Goal: Check status

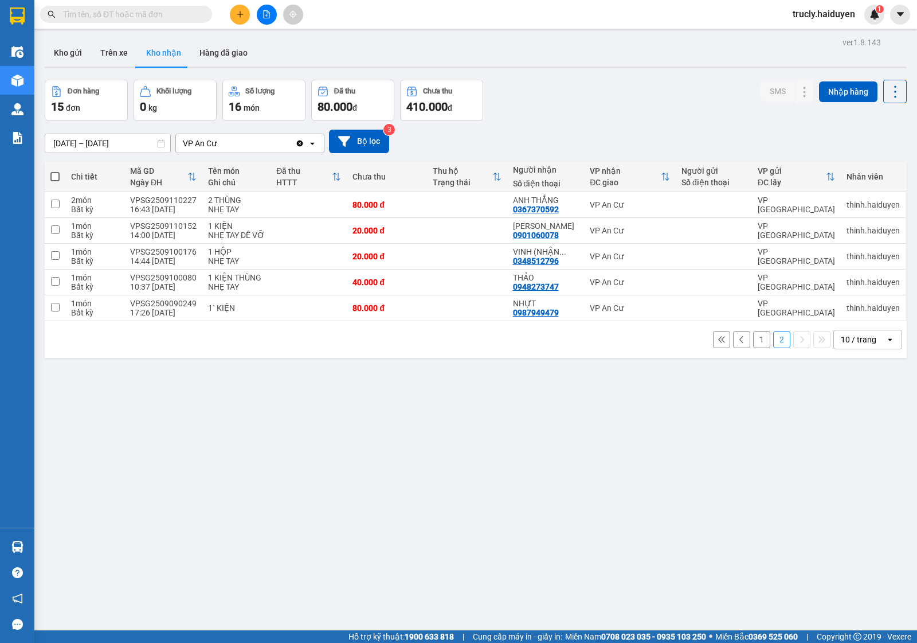
click at [608, 70] on div "ver 1.8.143 Kho gửi Trên xe Kho nhận Hàng đã giao Đơn hàng 15 đơn Khối lượng 0 …" at bounding box center [476, 355] width 872 height 643
click at [641, 89] on div "Đơn hàng 15 đơn Khối lượng 0 kg Số lượng 16 món Đã thu 80.000 đ Chưa thu 410.00…" at bounding box center [476, 100] width 862 height 41
click at [143, 11] on input "text" at bounding box center [130, 14] width 135 height 13
click at [147, 13] on input "text" at bounding box center [130, 14] width 135 height 13
type input "0"
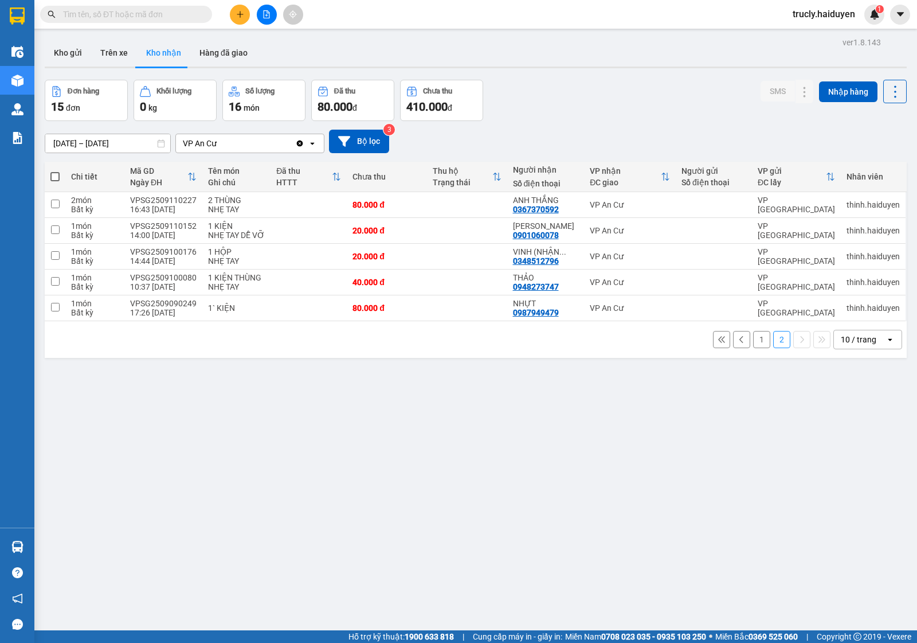
type input "0"
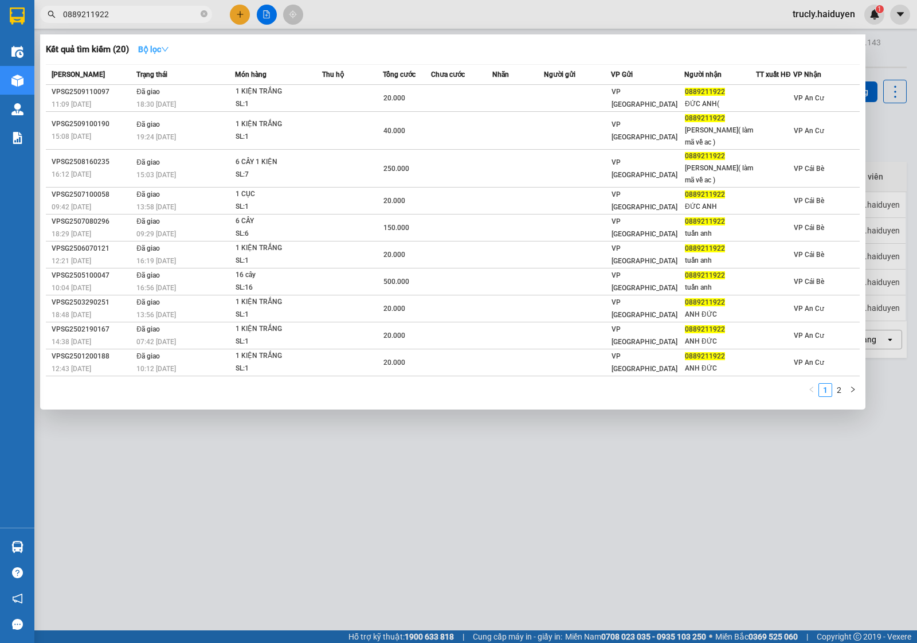
type input "0889211922"
click at [167, 48] on icon "down" at bounding box center [165, 49] width 8 height 8
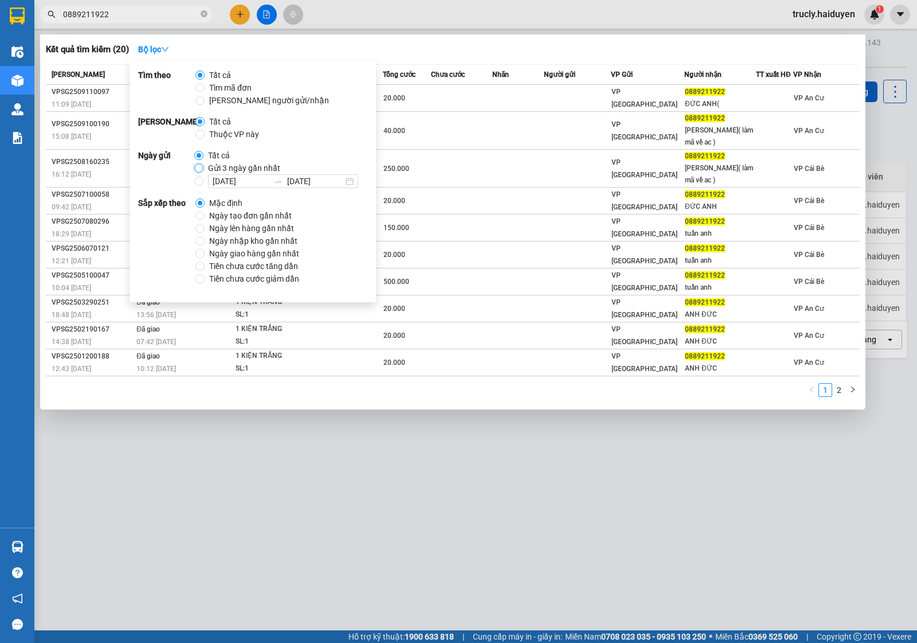
click at [195, 164] on input "Gửi 3 ngày gần nhất" at bounding box center [198, 167] width 9 height 9
radio input "true"
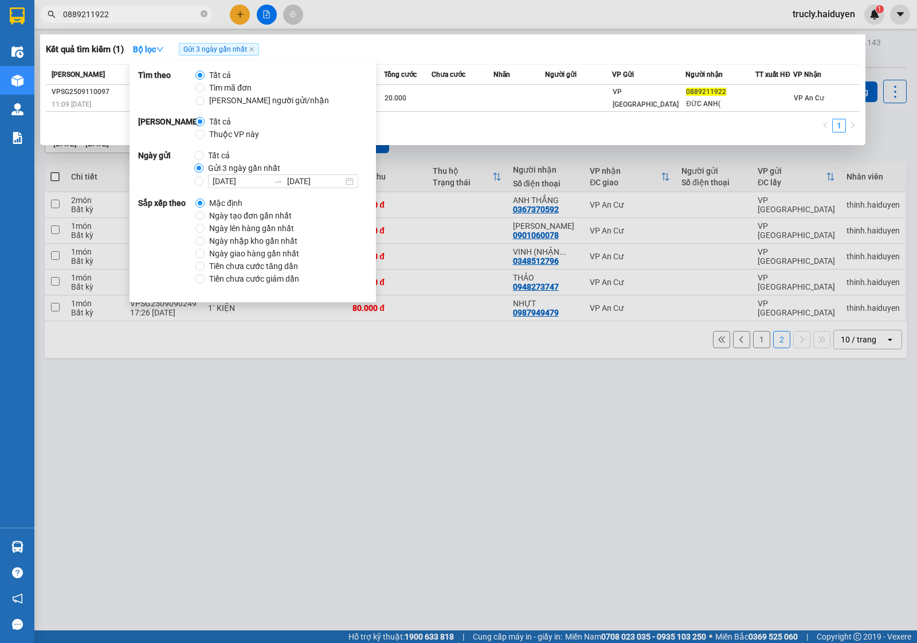
click at [139, 16] on input "0889211922" at bounding box center [130, 14] width 135 height 13
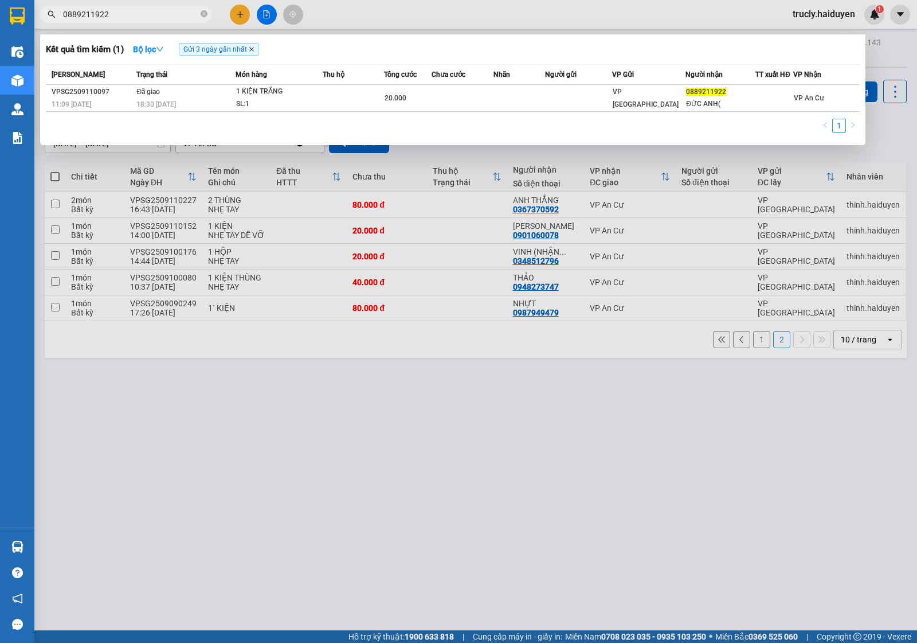
click at [254, 50] on icon "close" at bounding box center [252, 49] width 6 height 6
radio input "true"
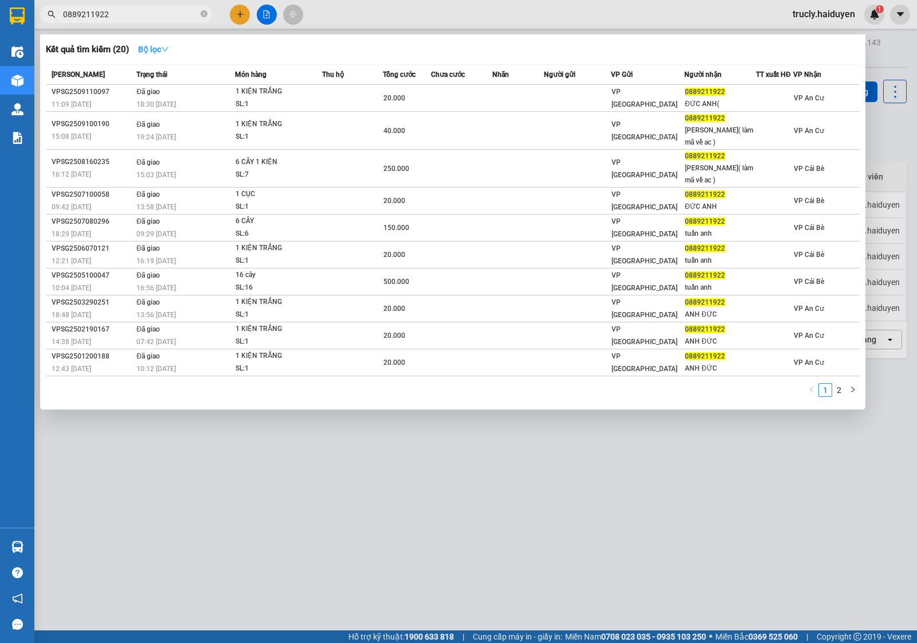
click at [165, 48] on icon "down" at bounding box center [165, 49] width 8 height 8
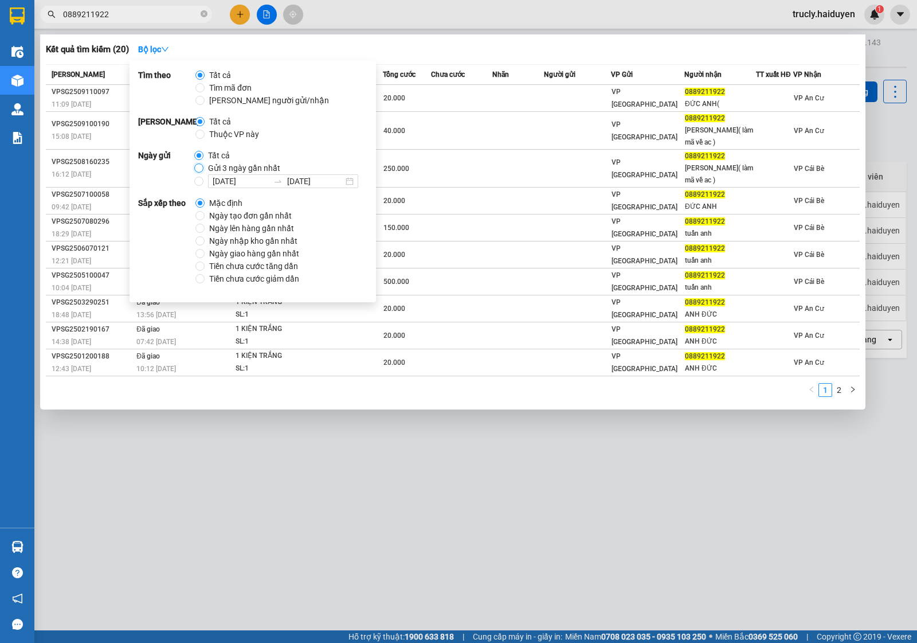
click at [201, 163] on input "Gửi 3 ngày gần nhất" at bounding box center [198, 167] width 9 height 9
radio input "true"
radio input "false"
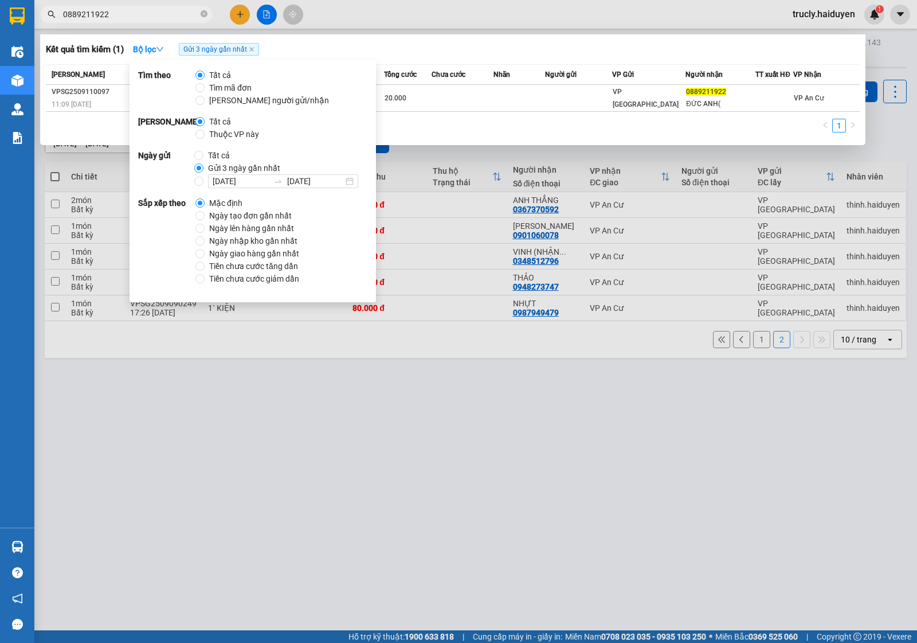
click at [440, 442] on div at bounding box center [458, 321] width 917 height 643
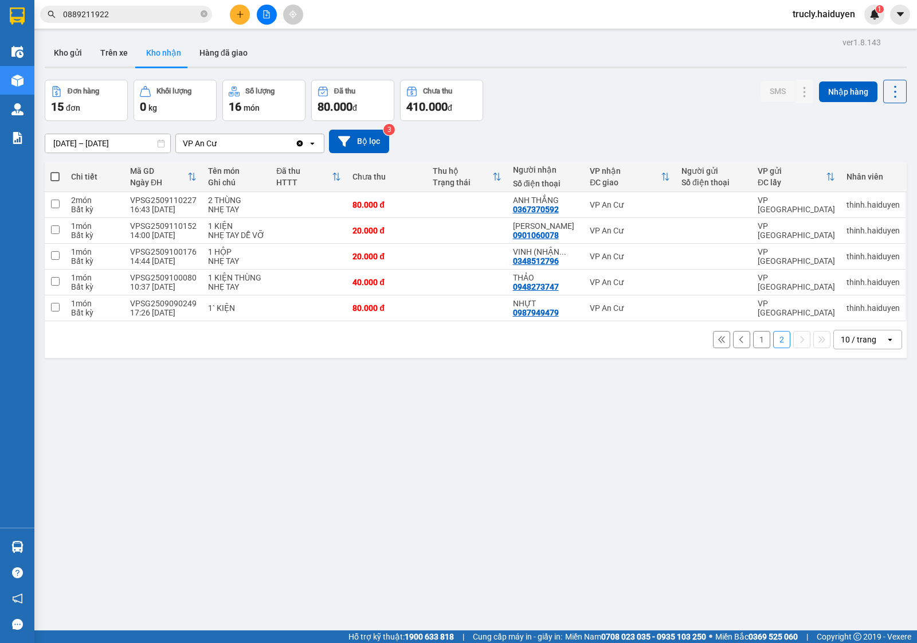
click at [568, 81] on div "Đơn hàng 15 đơn Khối lượng 0 kg Số lượng 16 món Đã thu 80.000 đ Chưa thu 410.00…" at bounding box center [476, 100] width 862 height 41
click at [154, 22] on span "0889211922" at bounding box center [126, 14] width 172 height 17
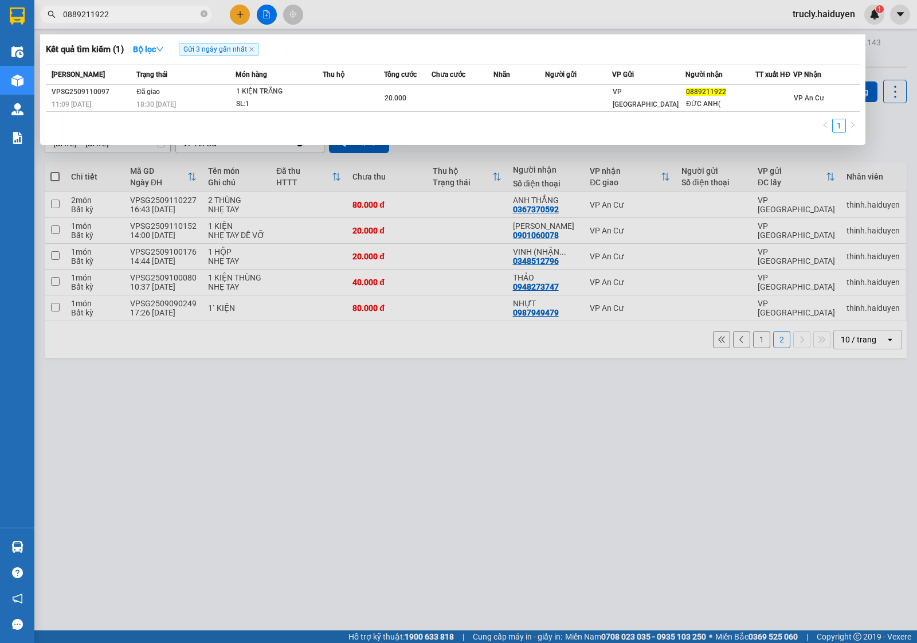
click at [146, 18] on input "0889211922" at bounding box center [130, 14] width 135 height 13
click at [127, 16] on input "0889211922" at bounding box center [130, 14] width 135 height 13
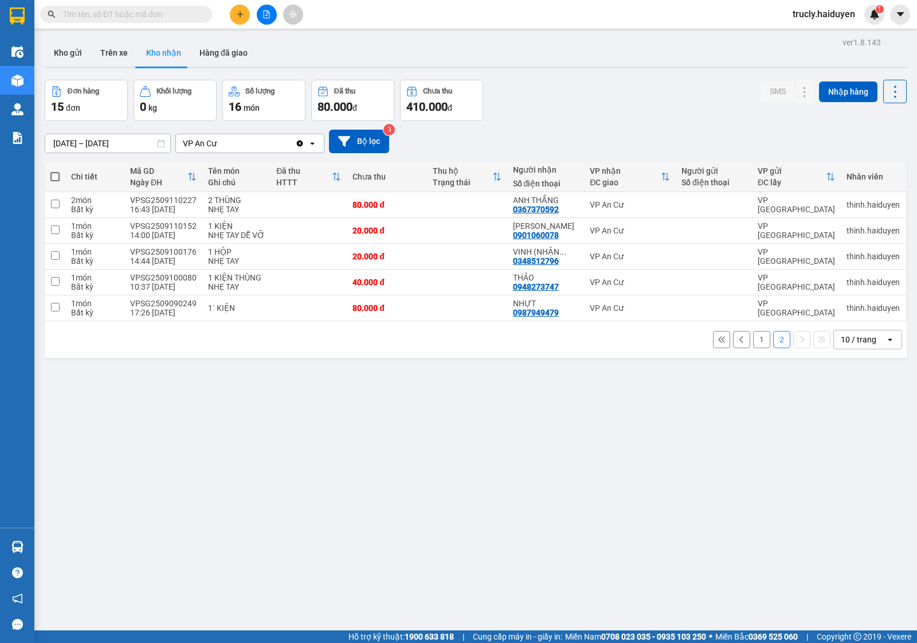
click at [529, 107] on div "Đơn hàng 15 đơn Khối lượng 0 kg Số lượng 16 món Đã thu 80.000 đ Chưa thu 410.00…" at bounding box center [476, 100] width 862 height 41
click at [640, 99] on div "Đơn hàng 15 đơn Khối lượng 0 kg Số lượng 16 món Đã thu 80.000 đ Chưa thu 410.00…" at bounding box center [476, 100] width 862 height 41
click at [571, 90] on div "Đơn hàng 15 đơn Khối lượng 0 kg Số lượng 16 món Đã thu 80.000 đ Chưa thu 410.00…" at bounding box center [476, 100] width 862 height 41
click at [56, 58] on button "Kho gửi" at bounding box center [68, 53] width 46 height 28
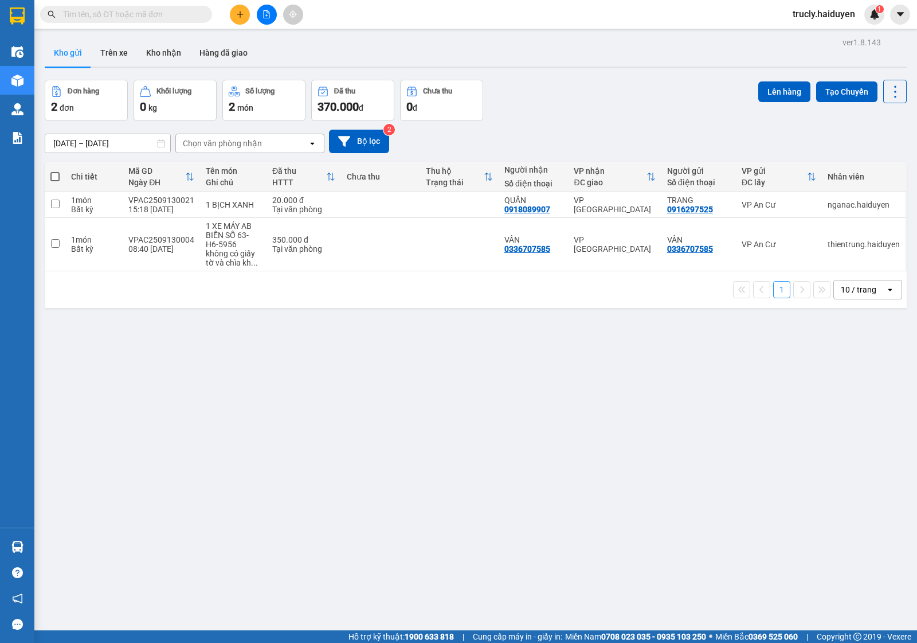
click at [623, 97] on div "Đơn hàng 2 đơn Khối lượng 0 kg Số lượng 2 món Đã thu 370.000 đ Chưa thu 0 đ Lên…" at bounding box center [476, 100] width 862 height 41
click at [559, 84] on div "Đơn hàng 2 đơn Khối lượng 0 kg Số lượng 2 món Đã thu 370.000 đ Chưa thu 0 đ Lên…" at bounding box center [476, 100] width 862 height 41
